Goal: Use online tool/utility: Utilize a website feature to perform a specific function

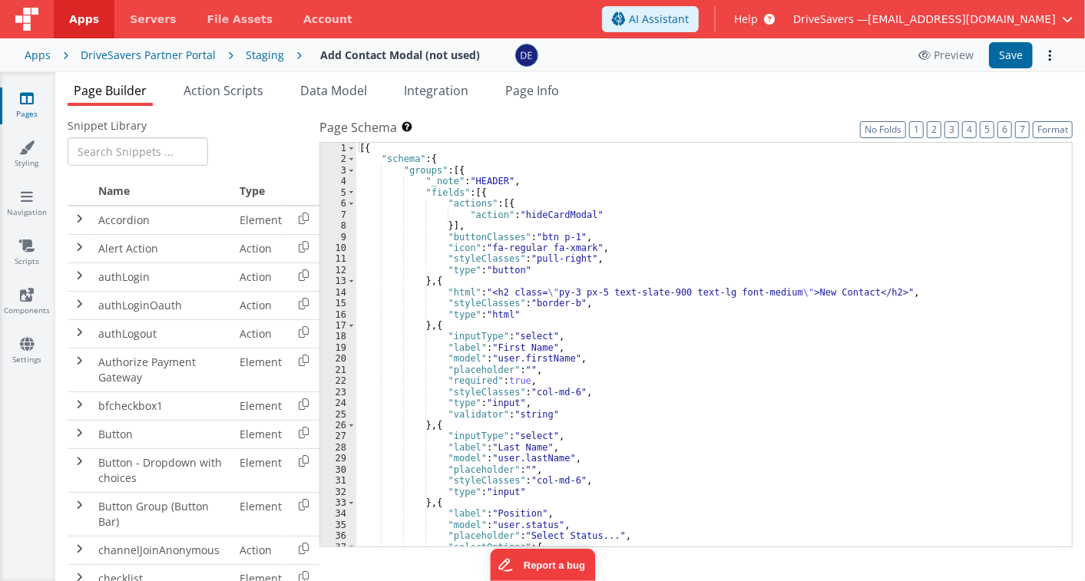
click at [325, 533] on div "36" at bounding box center [338, 535] width 36 height 11
click at [190, 278] on td "authLogin" at bounding box center [162, 277] width 141 height 28
click at [215, 97] on span "Action Scripts" at bounding box center [223, 90] width 80 height 17
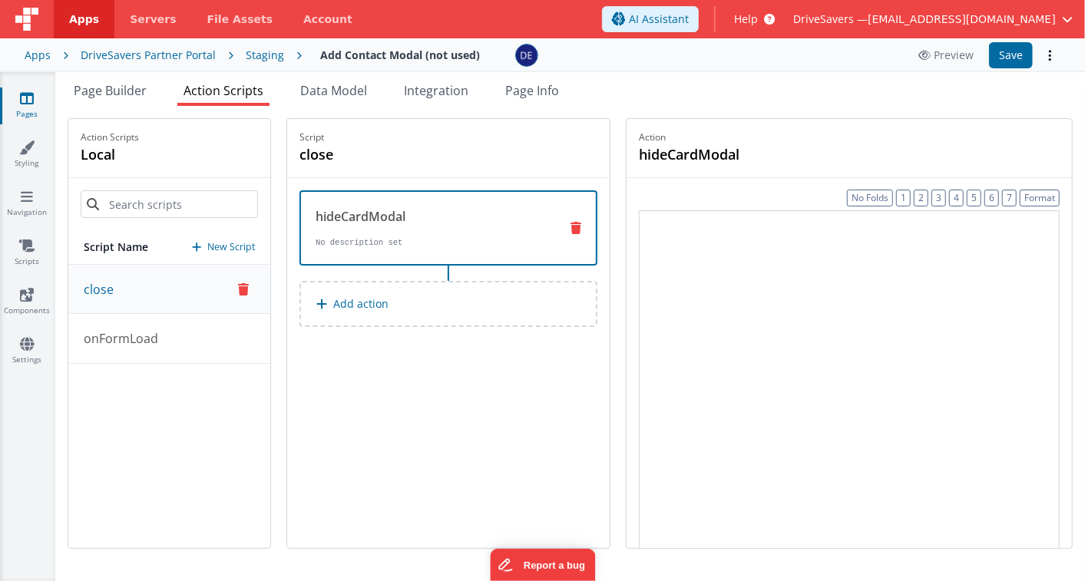
click at [215, 97] on span "Action Scripts" at bounding box center [223, 90] width 80 height 17
